Goal: Information Seeking & Learning: Learn about a topic

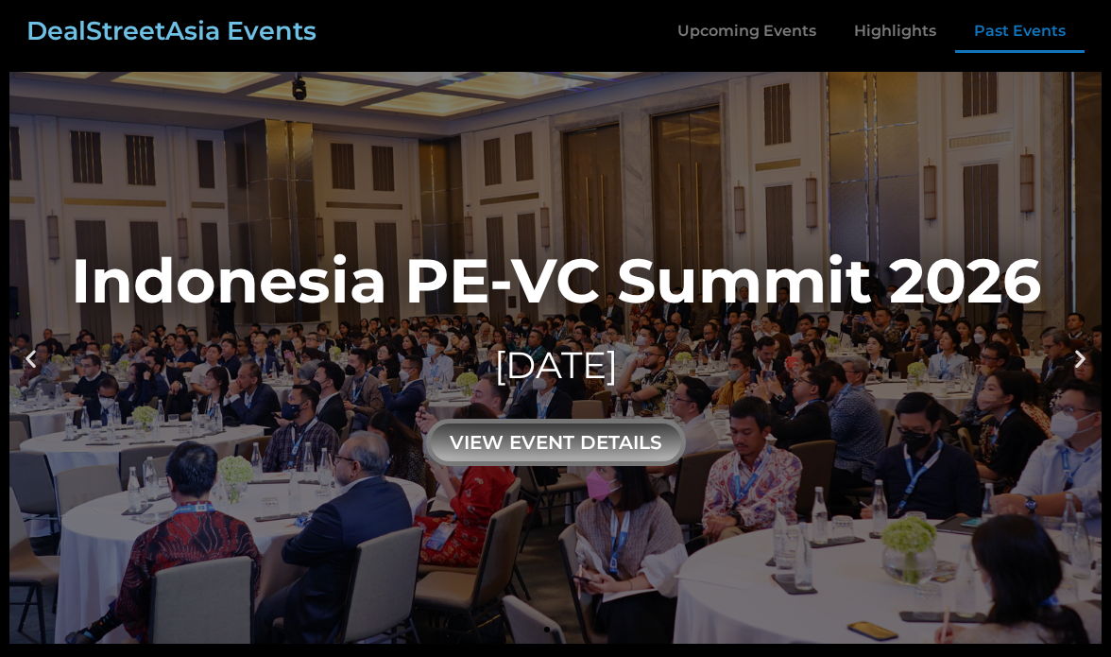
click at [1018, 38] on link "Past Events" at bounding box center [1019, 30] width 129 height 43
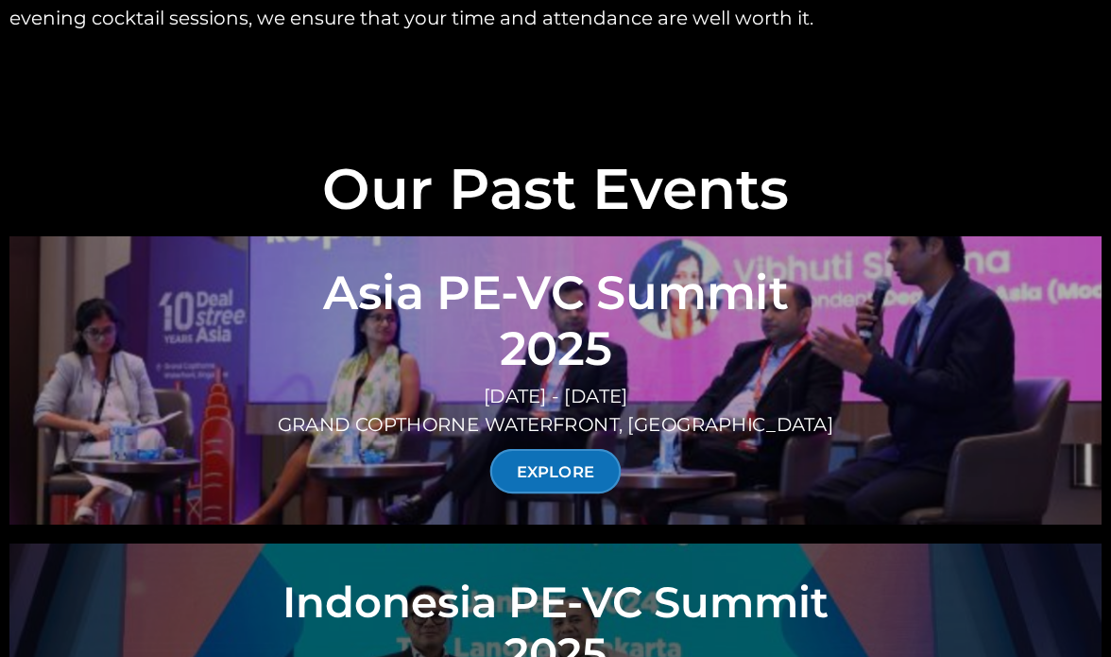
scroll to position [6596, 0]
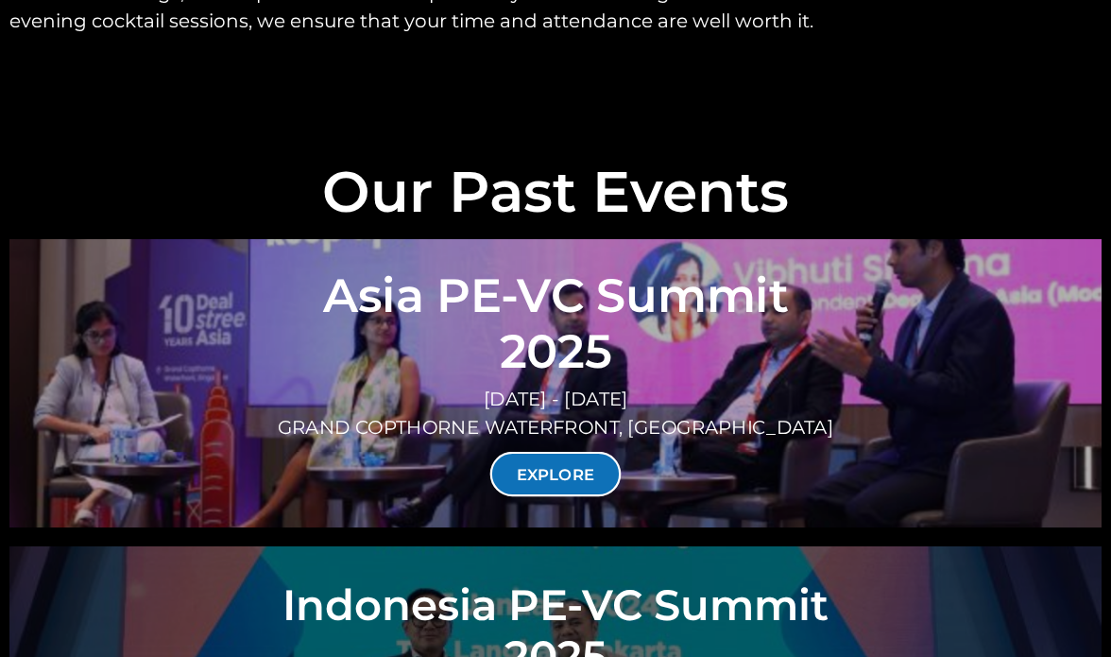
click at [562, 452] on link "EXPLORE" at bounding box center [555, 474] width 131 height 44
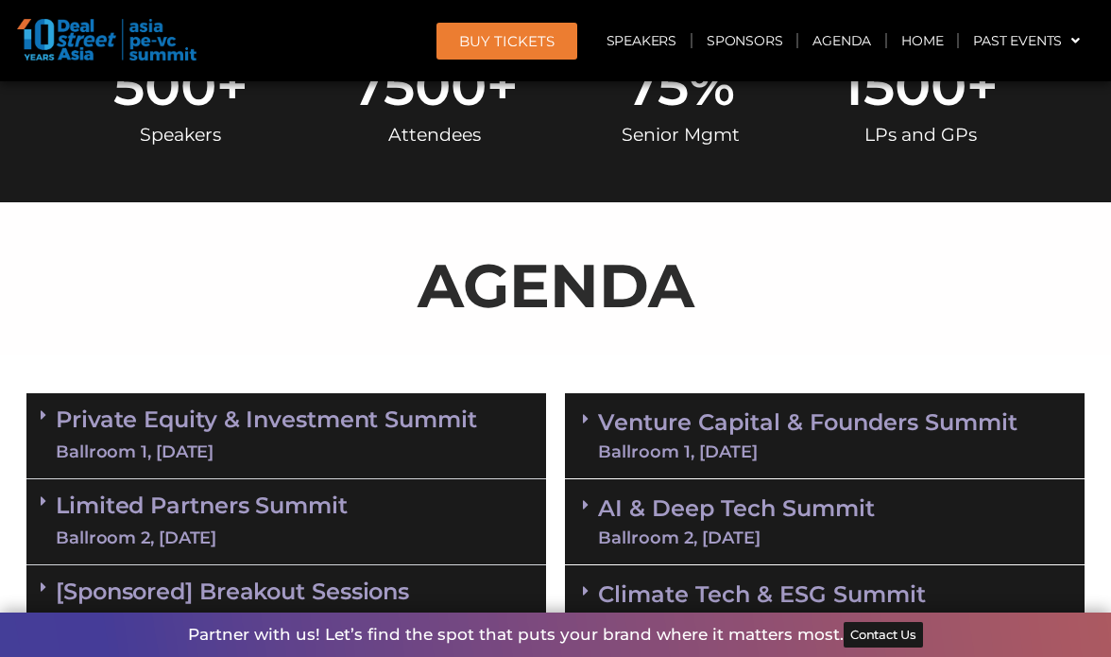
scroll to position [907, 0]
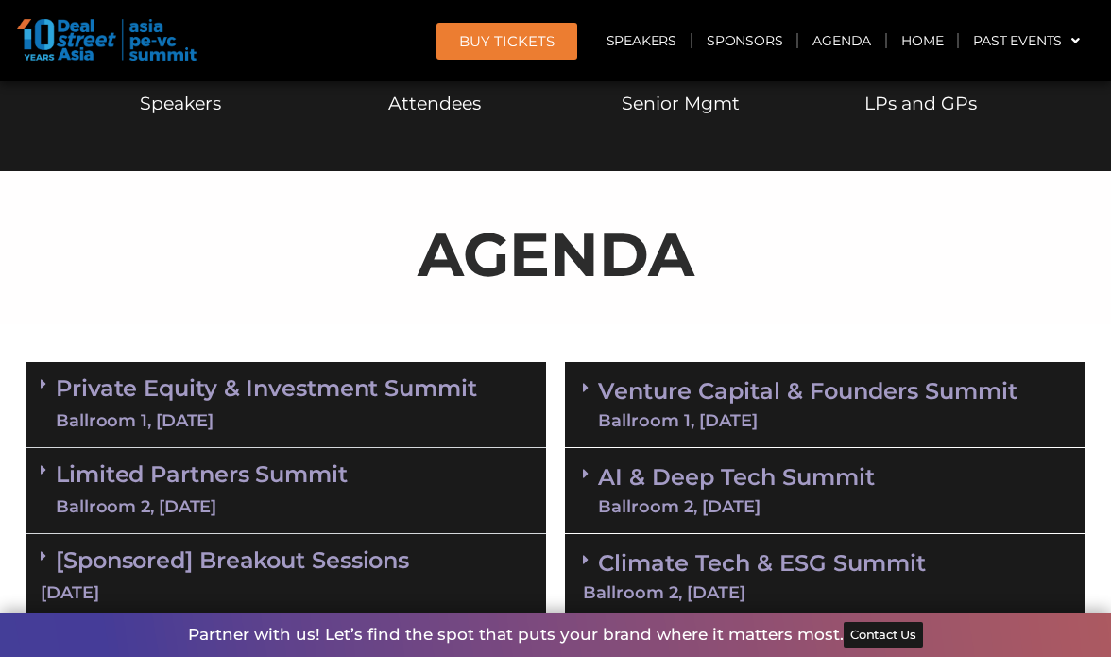
click at [756, 482] on link "AI & Deep Tech Summit Ballroom 2, [DATE]" at bounding box center [736, 490] width 277 height 49
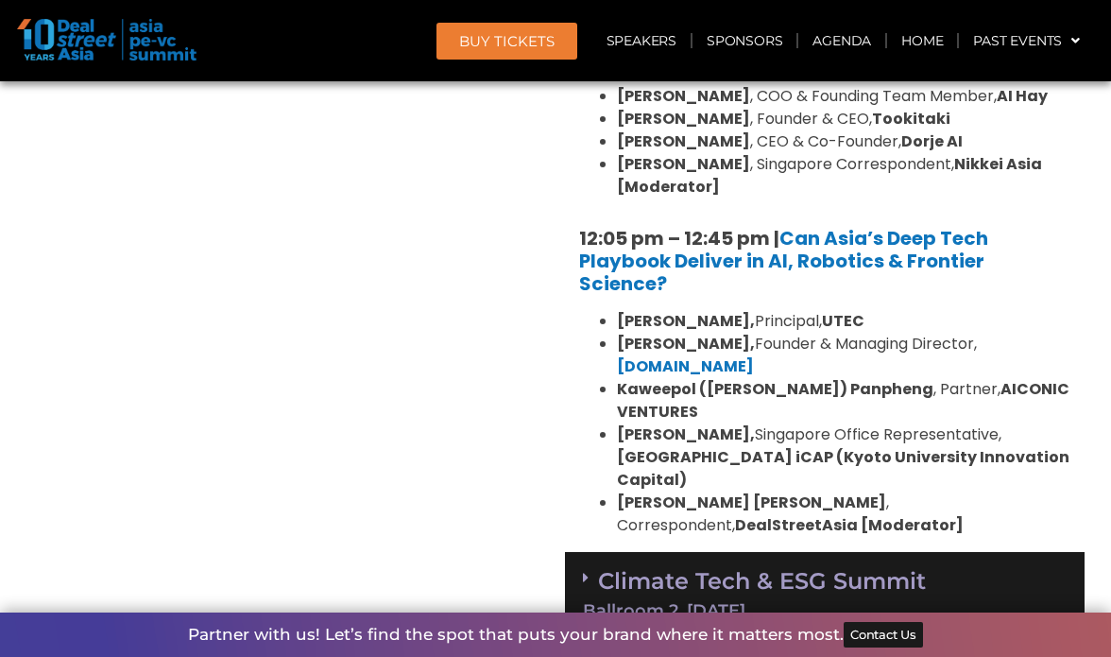
scroll to position [1857, 0]
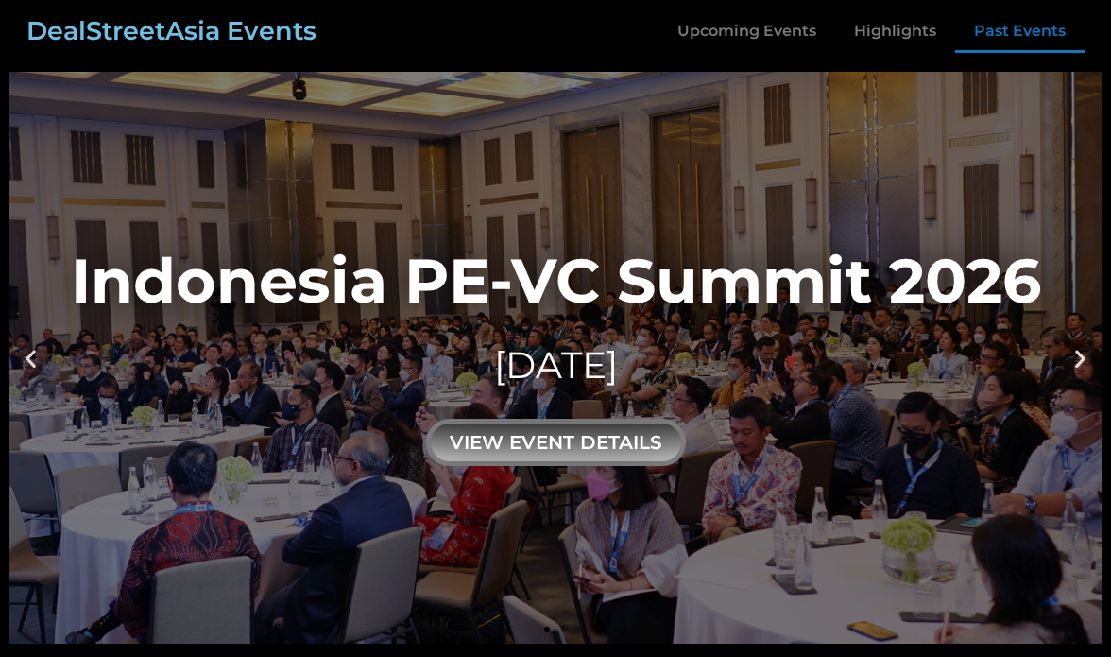
click at [1022, 37] on link "Past Events" at bounding box center [1019, 30] width 129 height 43
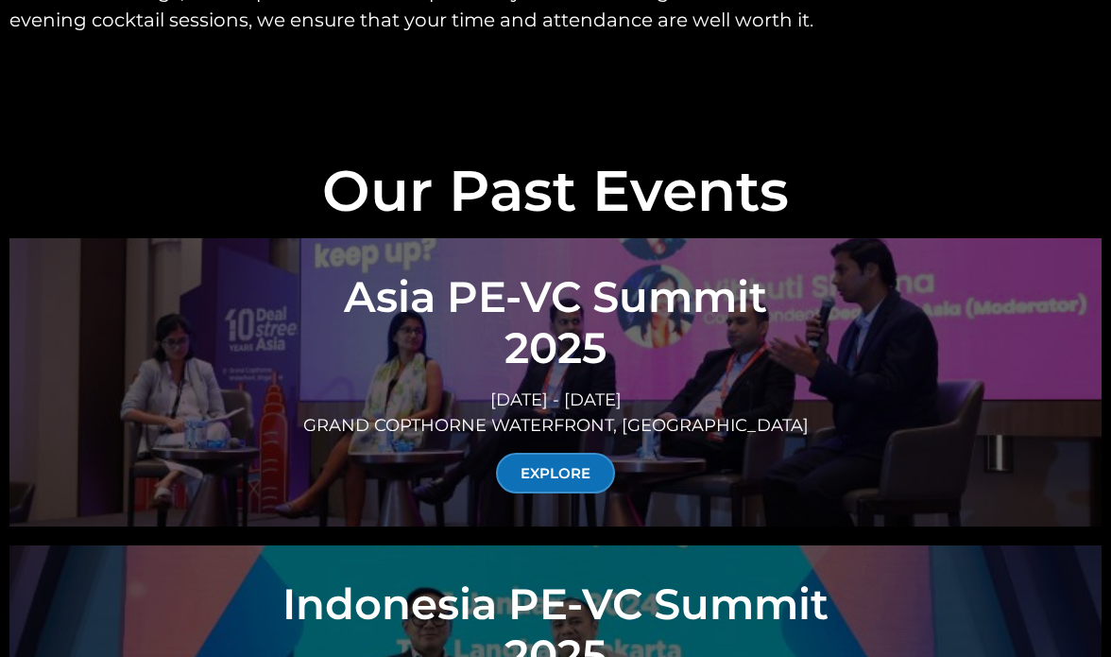
scroll to position [6620, 0]
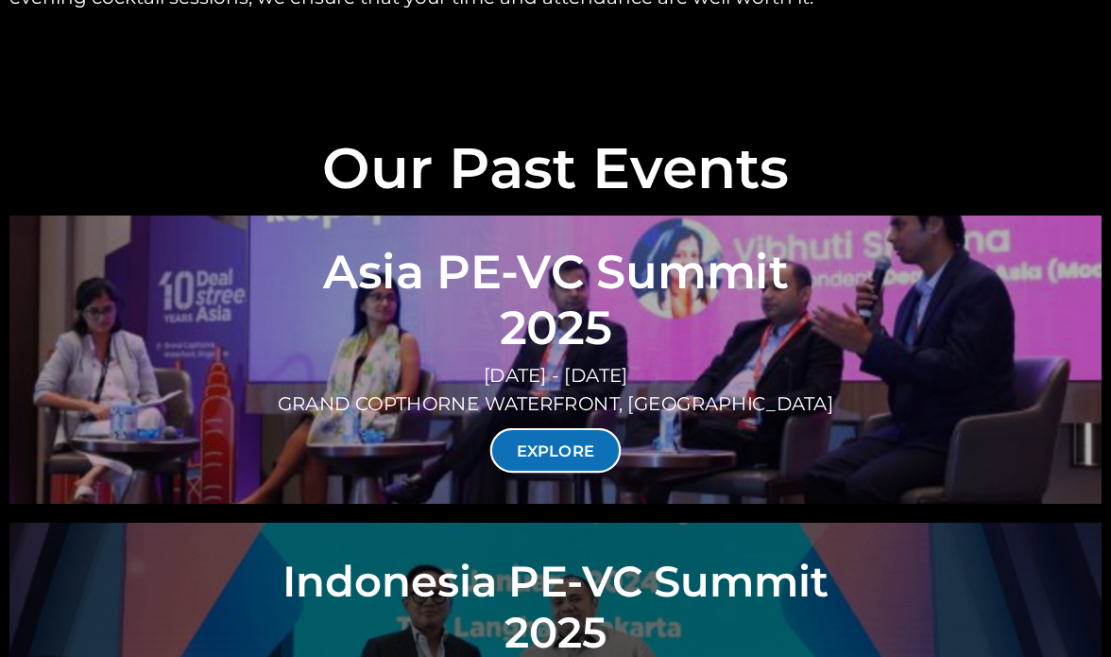
click at [528, 428] on link "EXPLORE" at bounding box center [555, 450] width 131 height 44
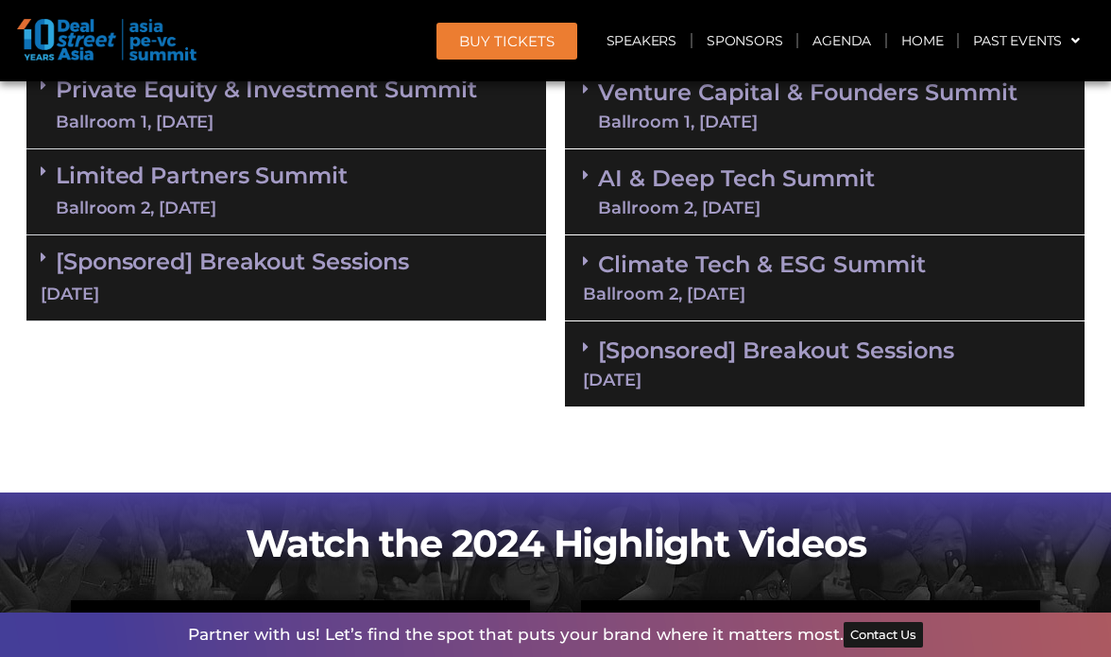
scroll to position [1227, 0]
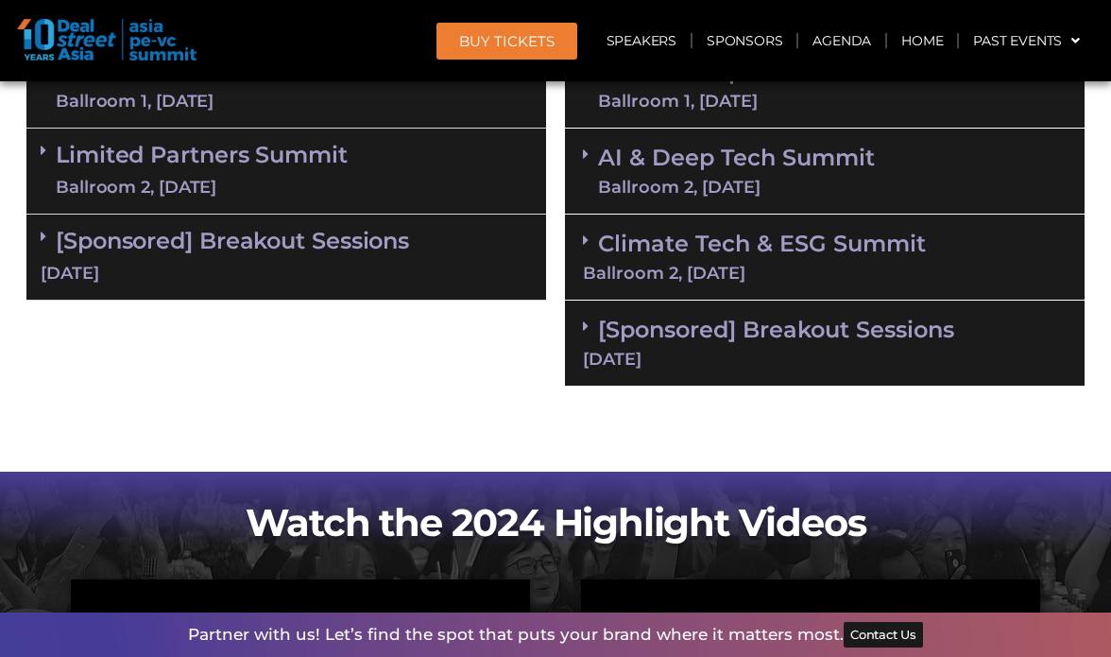
click at [641, 188] on div "Ballroom 2, 11 Sept" at bounding box center [736, 187] width 277 height 17
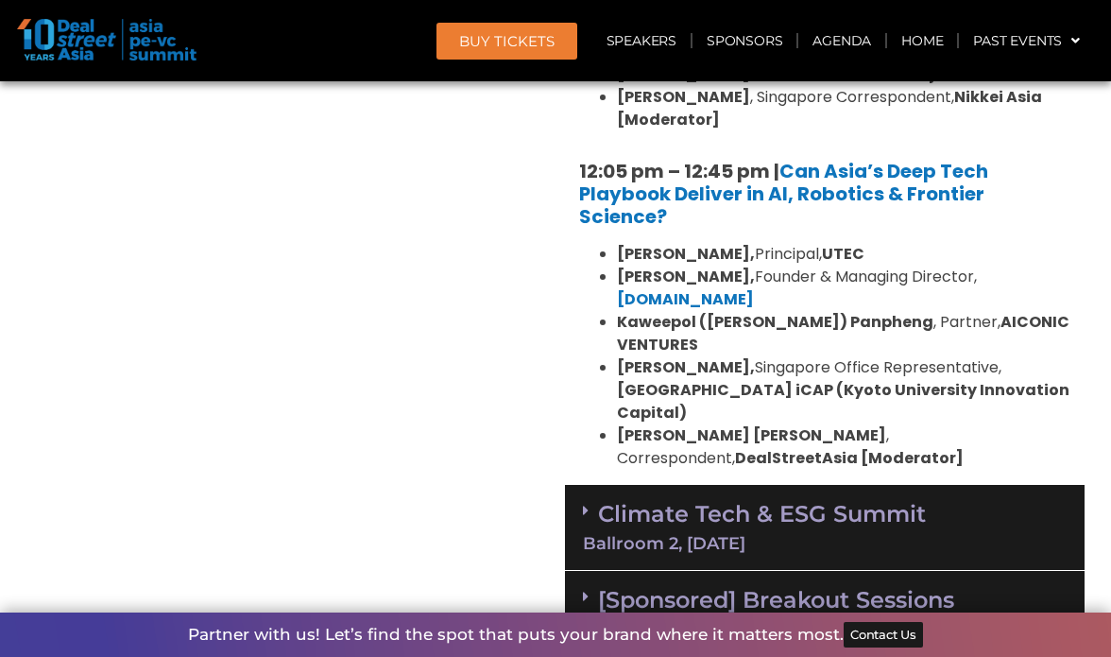
scroll to position [1956, 0]
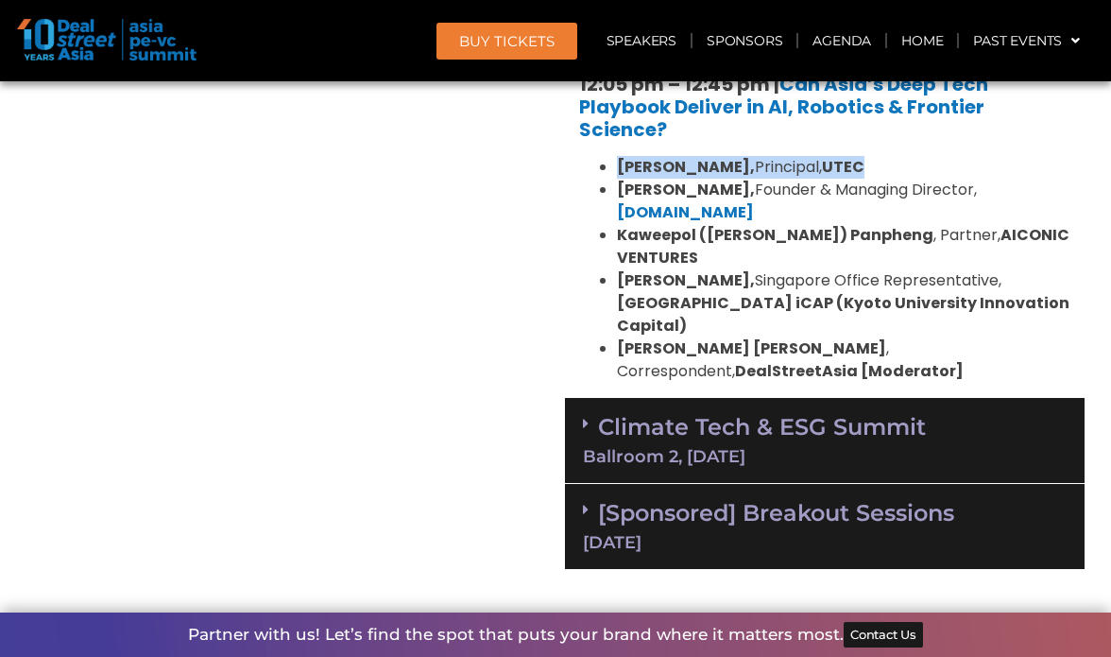
drag, startPoint x: 846, startPoint y: 163, endPoint x: 617, endPoint y: 167, distance: 228.7
click at [617, 167] on li "Kiran Mysore, Principal, UTEC" at bounding box center [844, 167] width 454 height 23
copy li "Kiran Mysore, Principal, UTEC"
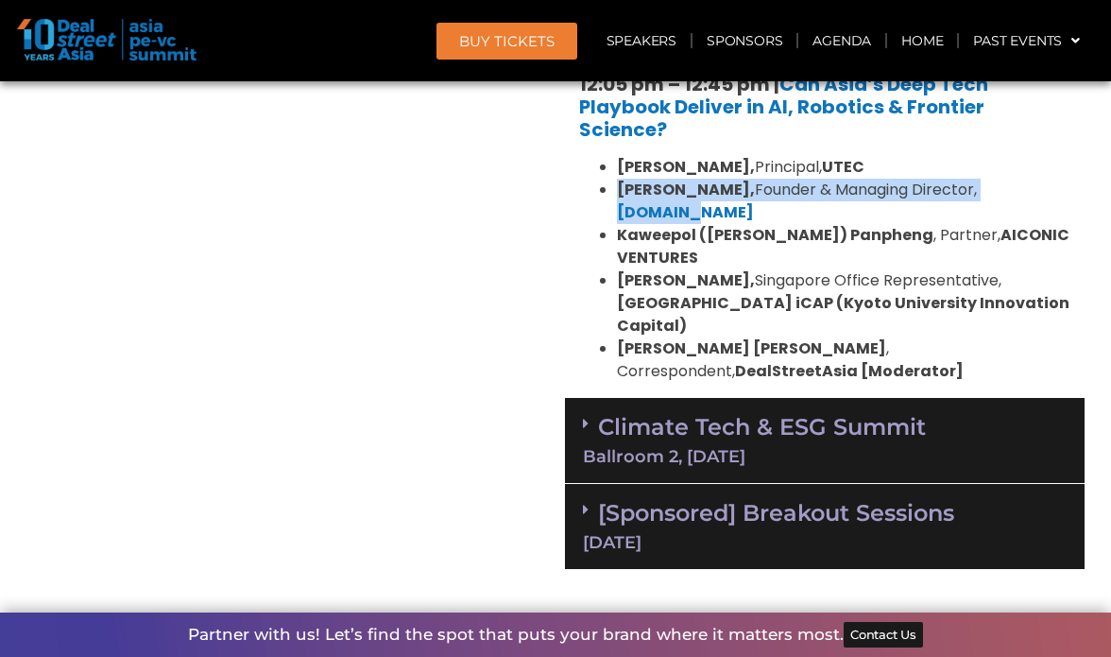
drag, startPoint x: 1050, startPoint y: 186, endPoint x: 617, endPoint y: 184, distance: 432.8
click at [617, 184] on li "Aditya Mathur, Founder & Managing Director, Elev8.vc" at bounding box center [844, 201] width 454 height 45
copy li "Aditya Mathur, Founder & Managing Director, Elev8.vc"
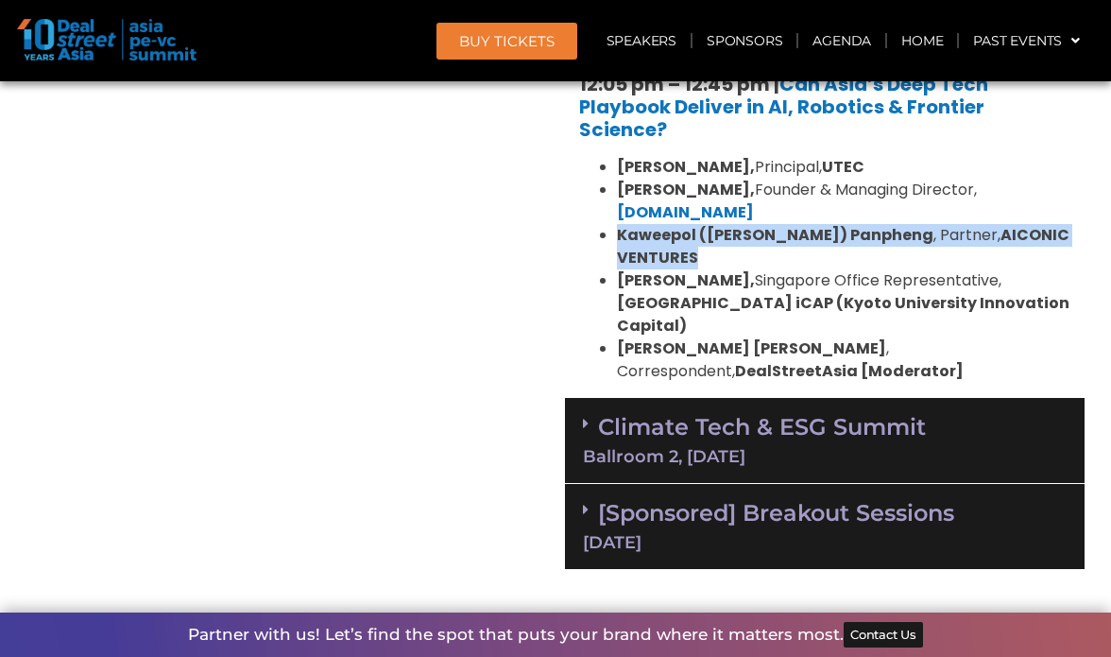
drag, startPoint x: 1062, startPoint y: 205, endPoint x: 618, endPoint y: 206, distance: 444.2
click at [618, 224] on li "Kaweepol (Kevin) Panpheng , Partner, AICONIC VENTURES" at bounding box center [844, 246] width 454 height 45
copy li "Kaweepol (Kevin) Panpheng , Partner, AICONIC VENTURES"
drag, startPoint x: 697, startPoint y: 275, endPoint x: 621, endPoint y: 234, distance: 86.7
click at [621, 269] on li "Raymond Woo, Singapore Office Representative, Kyoto University & Kyoto iCAP (Ky…" at bounding box center [844, 303] width 454 height 68
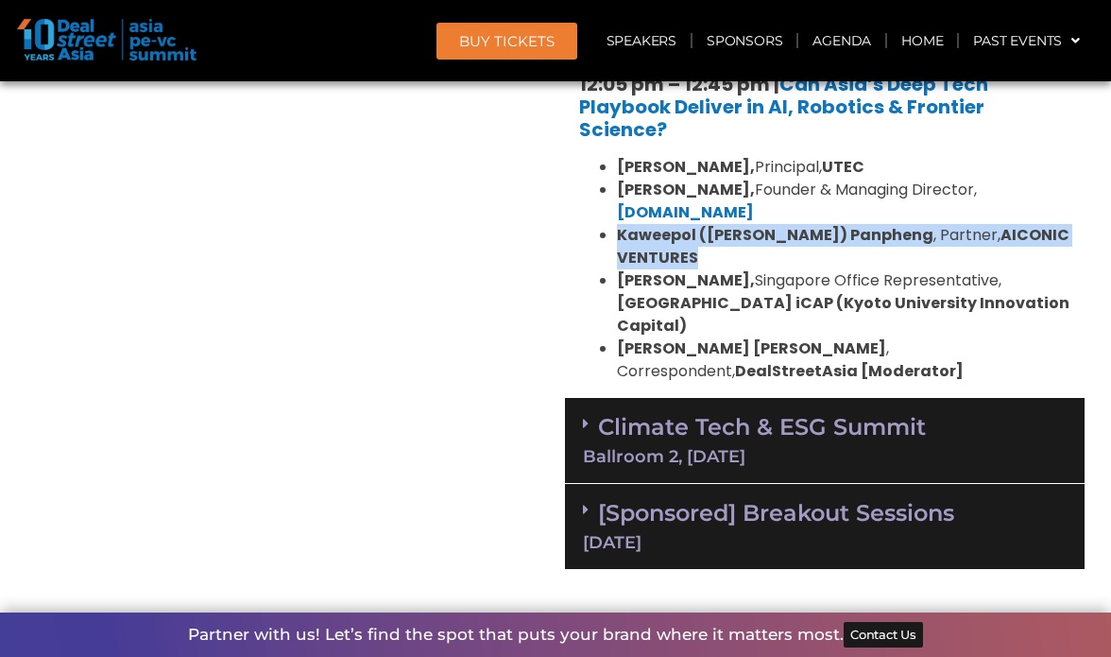
copy li "Raymond Woo, Singapore Office Representative, Kyoto University & Kyoto iCAP (Ky…"
